Goal: Task Accomplishment & Management: Manage account settings

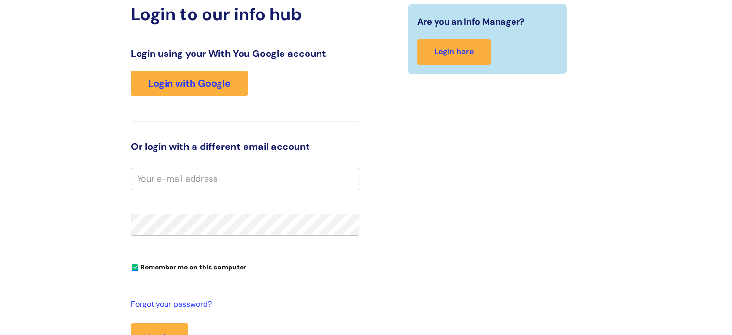
scroll to position [96, 0]
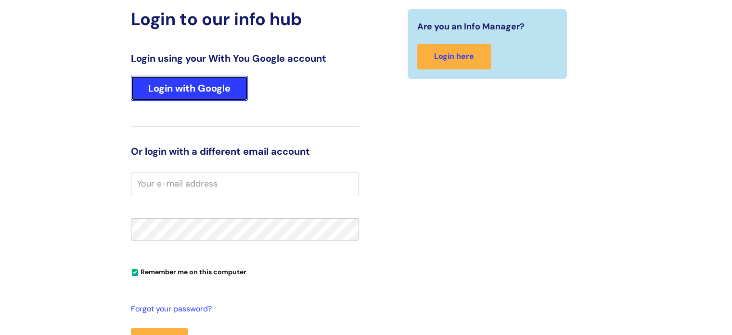
click at [207, 85] on link "Login with Google" at bounding box center [189, 88] width 117 height 25
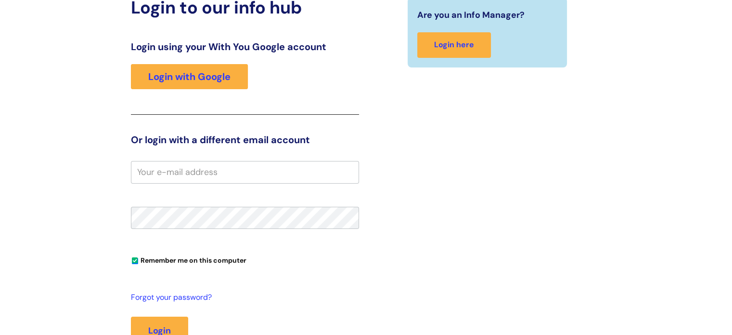
scroll to position [144, 0]
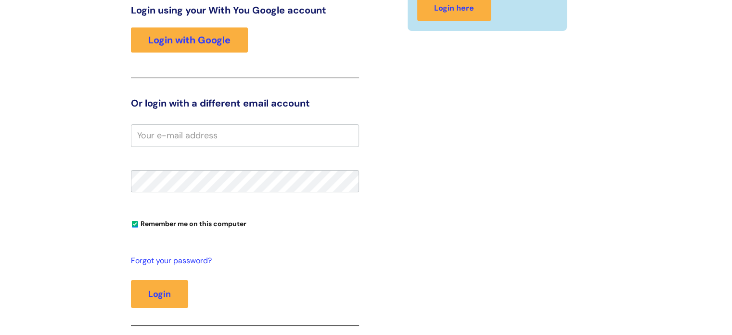
click at [244, 133] on input "email" at bounding box center [245, 135] width 228 height 22
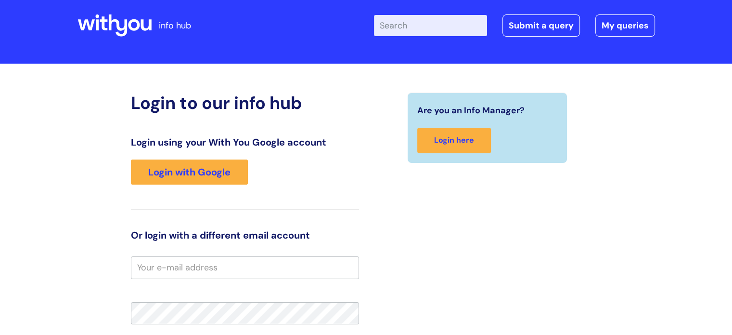
scroll to position [0, 0]
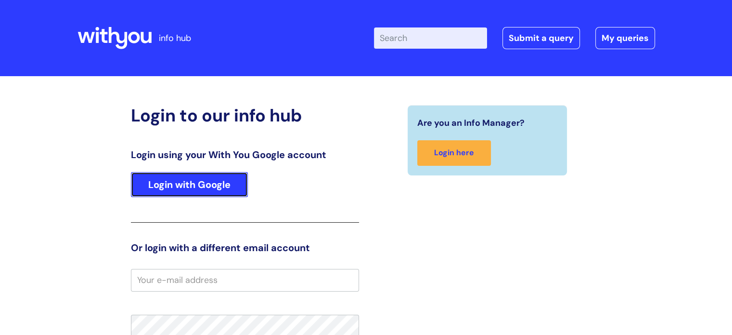
click at [207, 184] on link "Login with Google" at bounding box center [189, 184] width 117 height 25
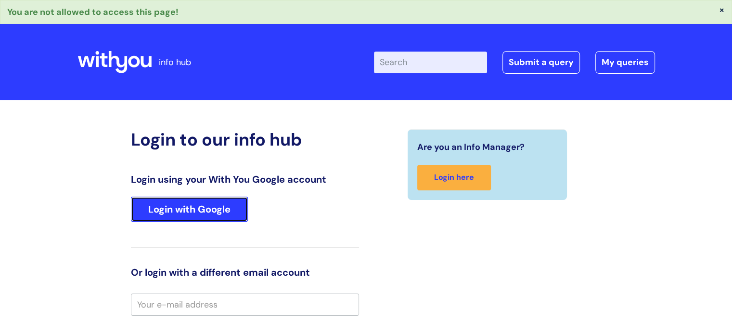
click at [176, 219] on link "Login with Google" at bounding box center [189, 208] width 117 height 25
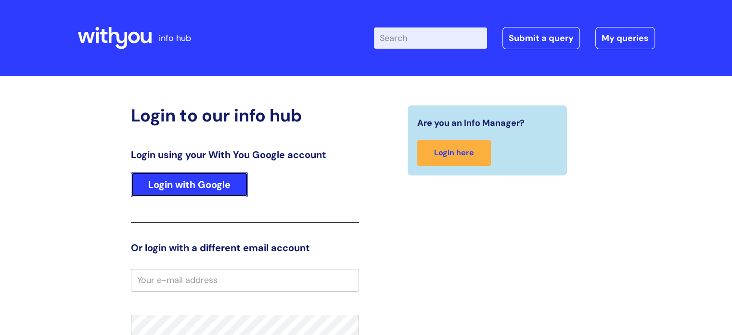
click at [215, 184] on link "Login with Google" at bounding box center [189, 184] width 117 height 25
